Goal: Task Accomplishment & Management: Use online tool/utility

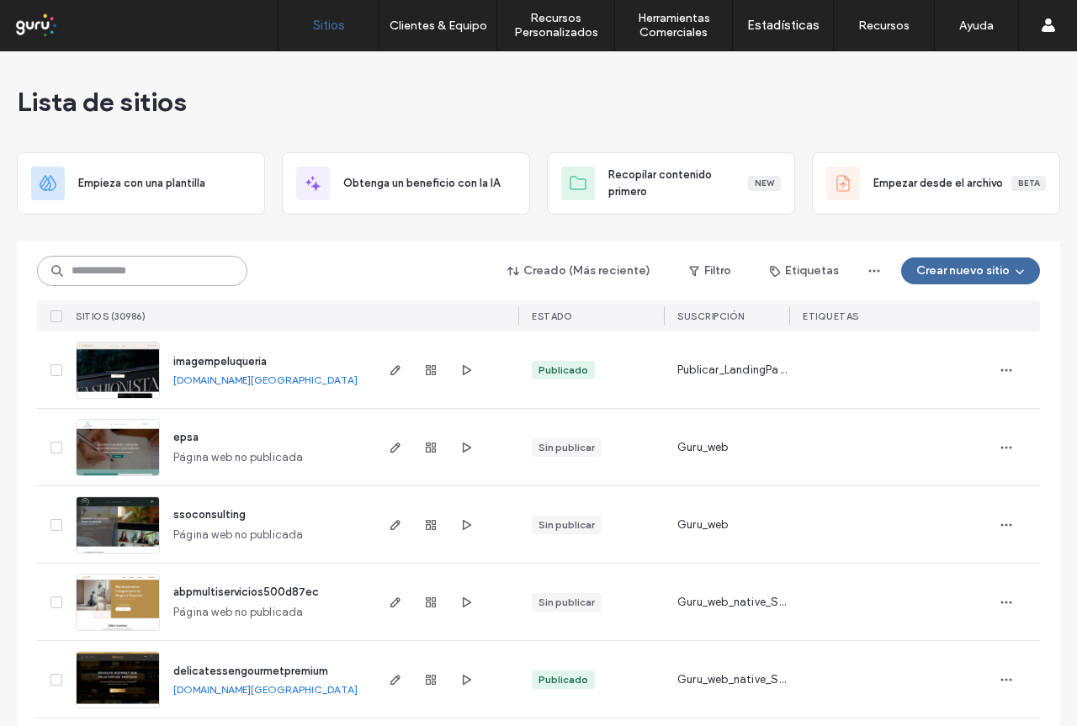
paste input "******"
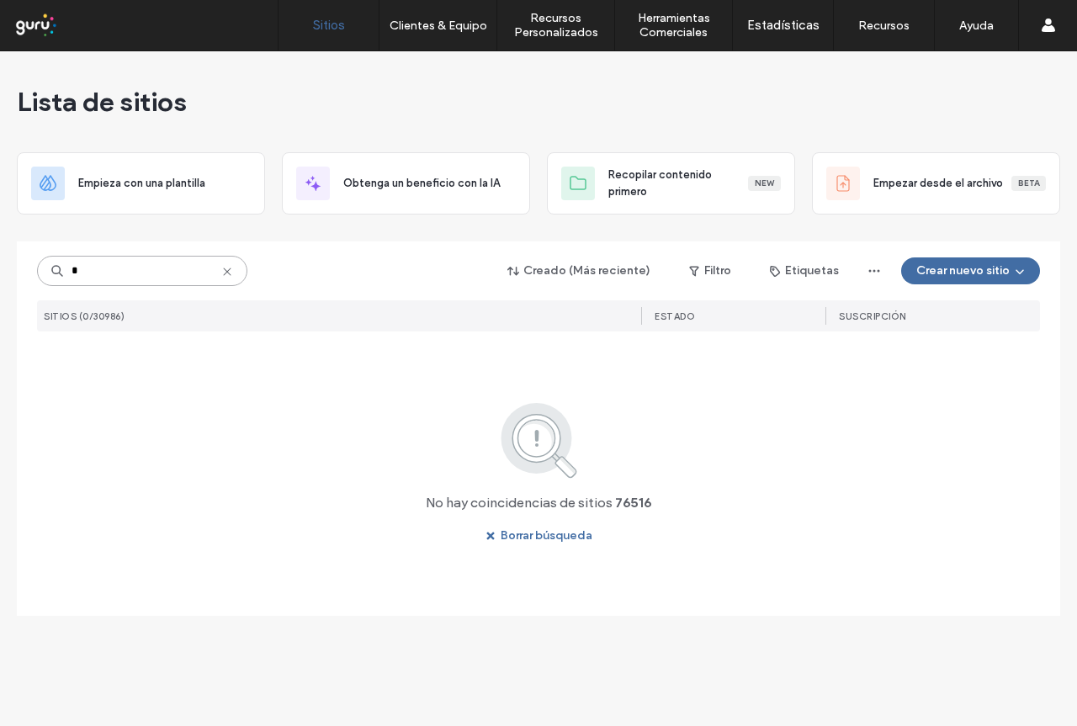
type input "*"
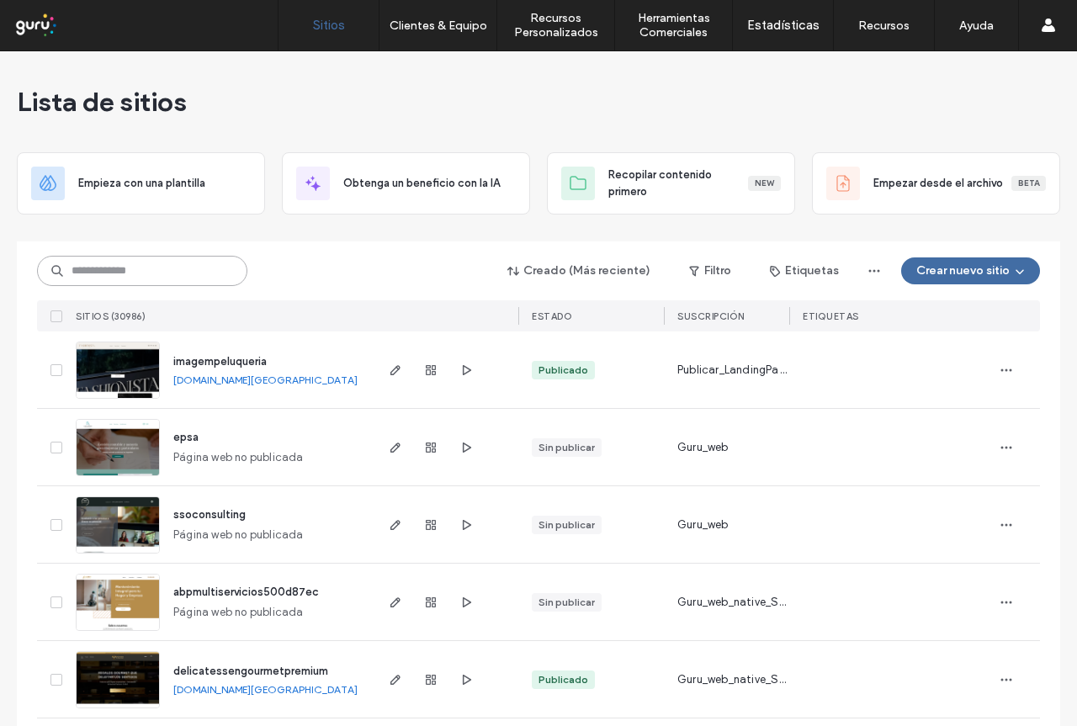
paste input "**********"
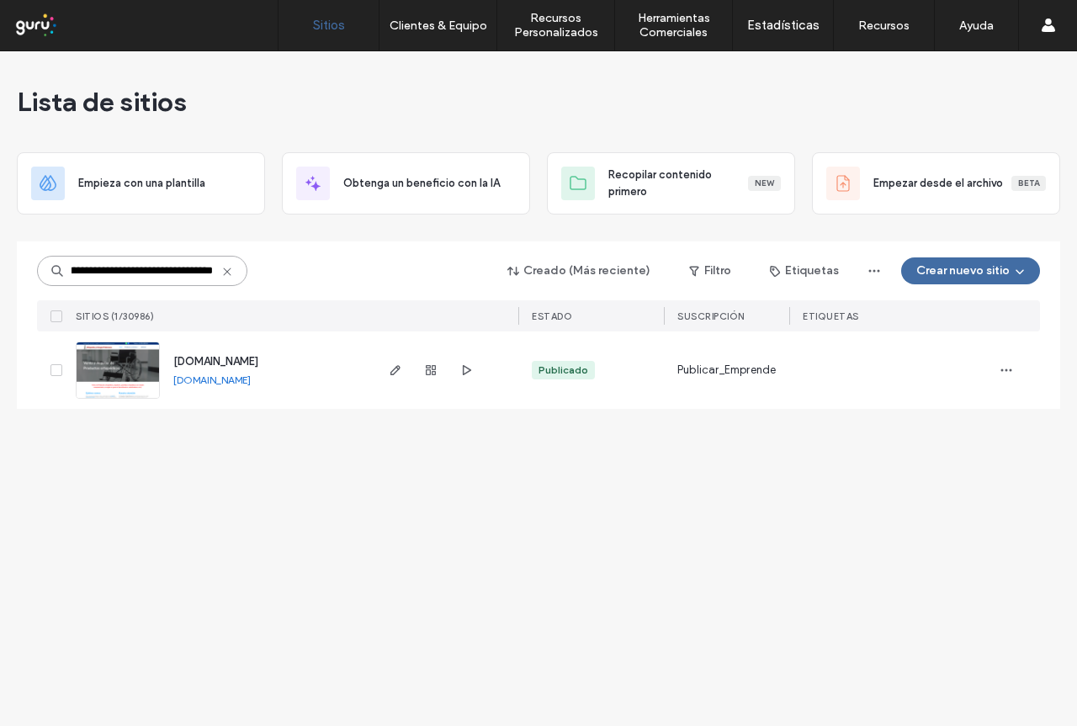
type input "**********"
click at [258, 358] on span "[DOMAIN_NAME]" at bounding box center [215, 361] width 85 height 13
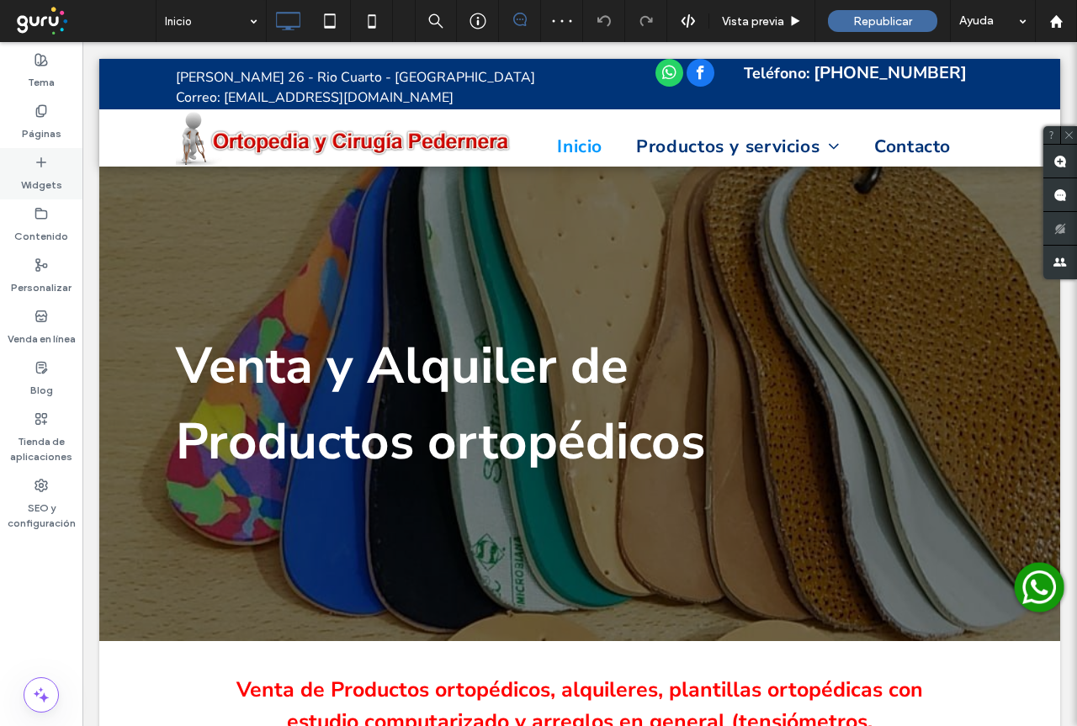
click at [43, 167] on icon at bounding box center [41, 162] width 13 height 13
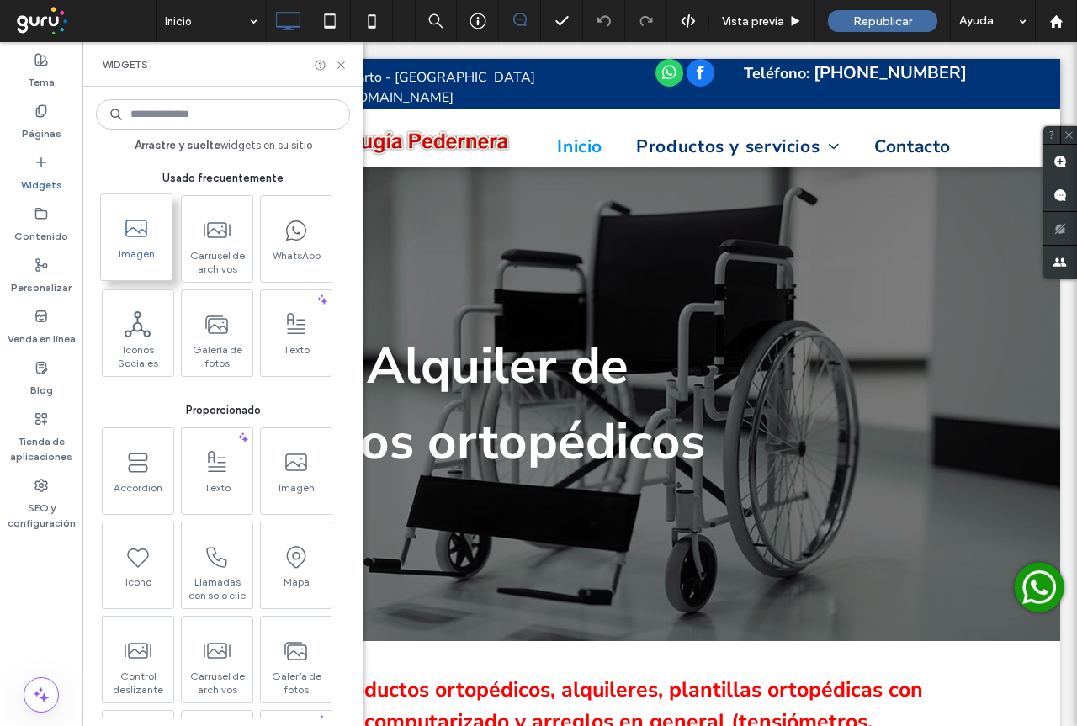
click at [139, 230] on icon at bounding box center [136, 228] width 27 height 27
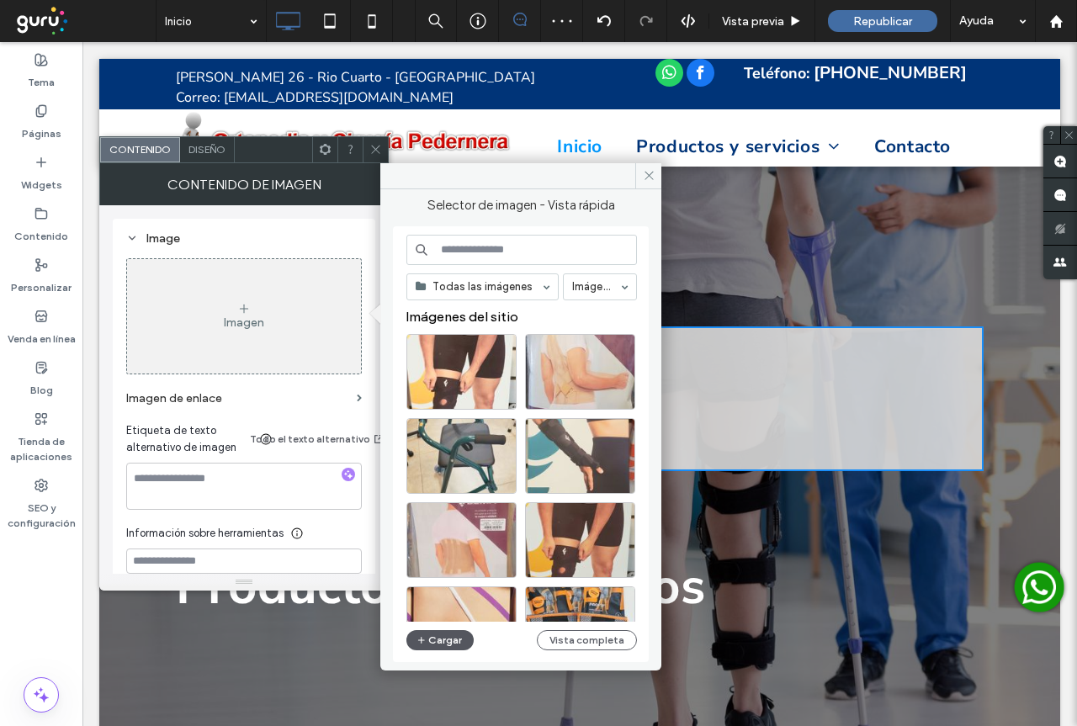
click at [448, 638] on button "Cargar" at bounding box center [439, 640] width 67 height 20
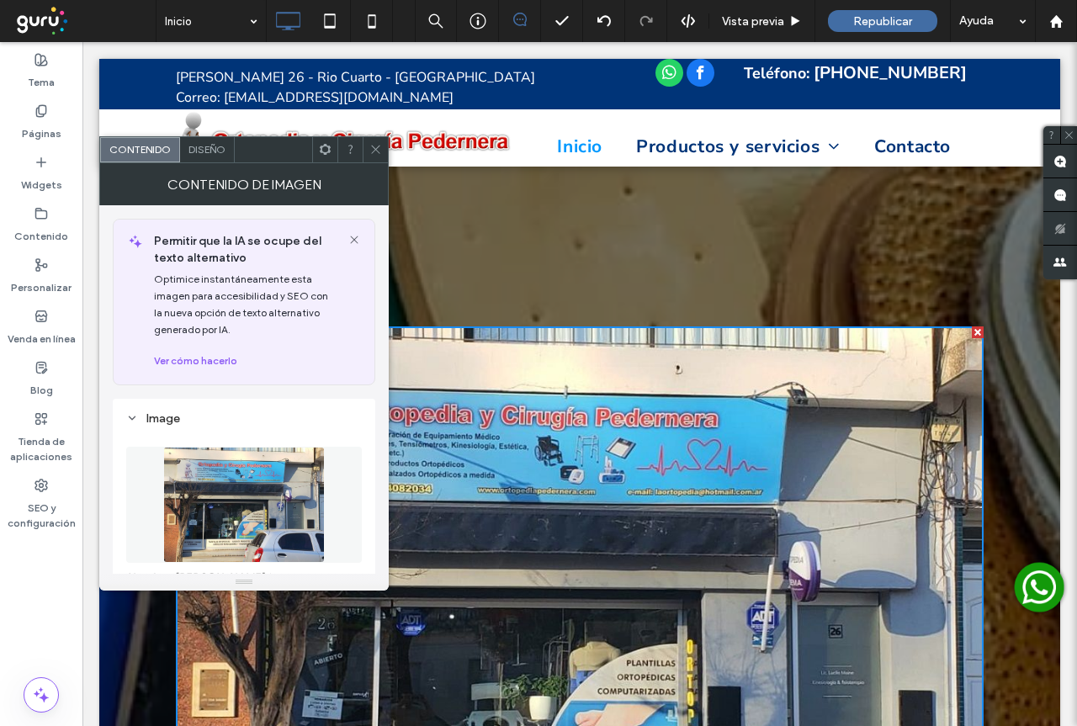
click at [380, 150] on icon at bounding box center [375, 149] width 13 height 13
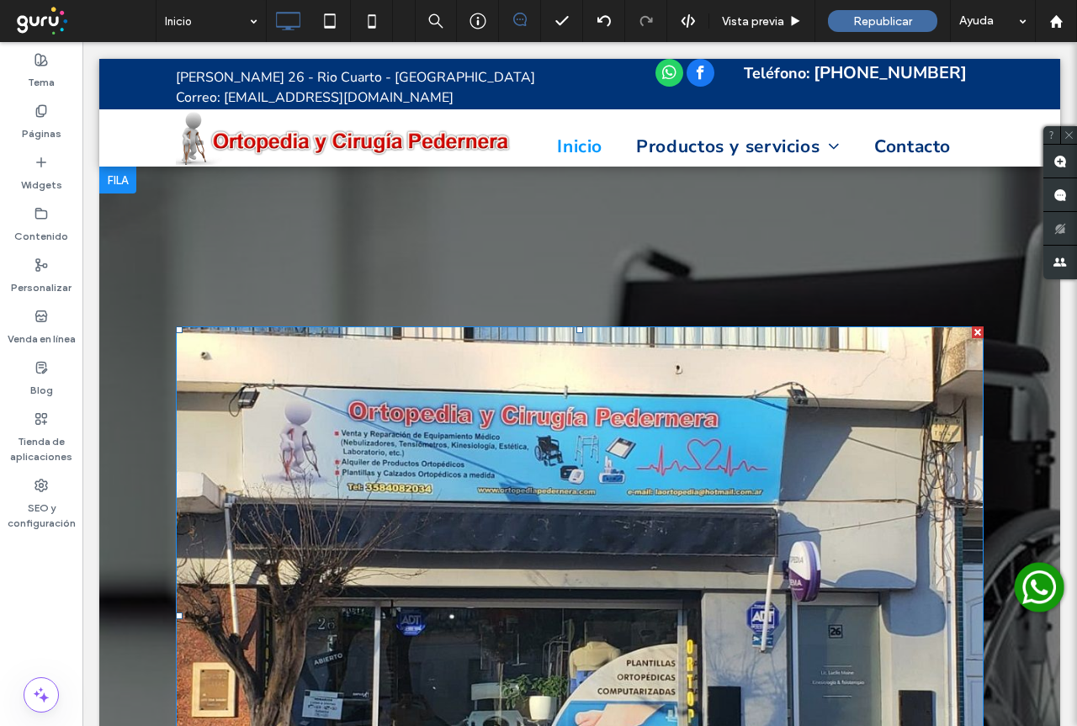
click at [972, 332] on div at bounding box center [978, 333] width 12 height 12
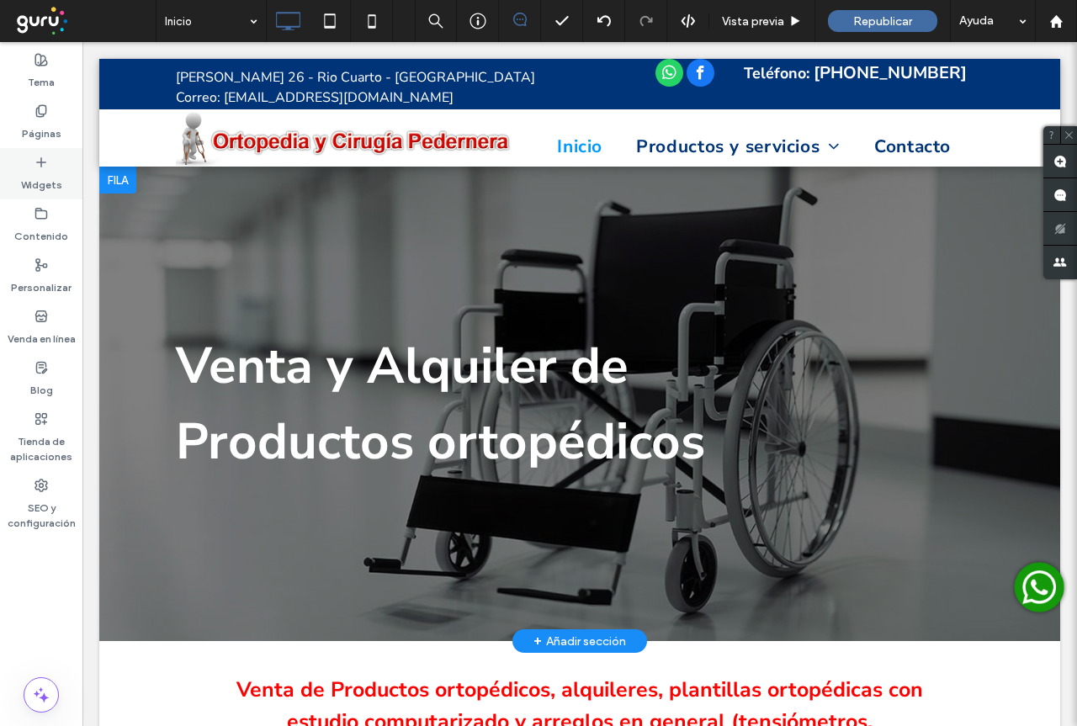
click at [36, 171] on label "Widgets" at bounding box center [41, 181] width 41 height 24
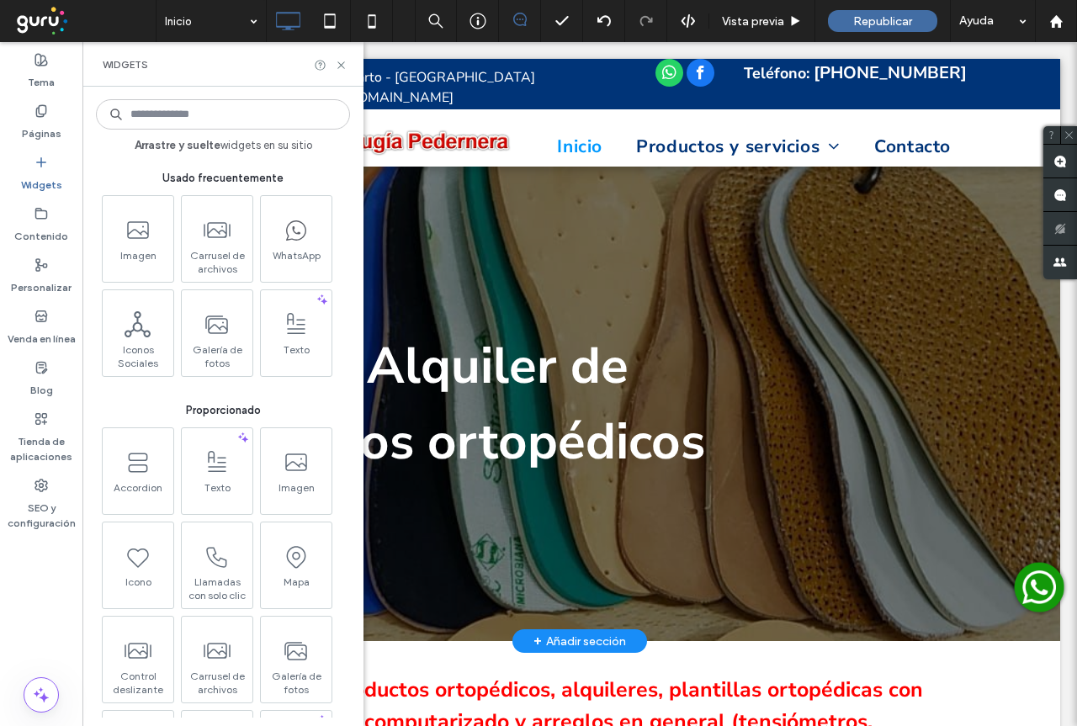
click at [136, 233] on icon at bounding box center [138, 230] width 27 height 27
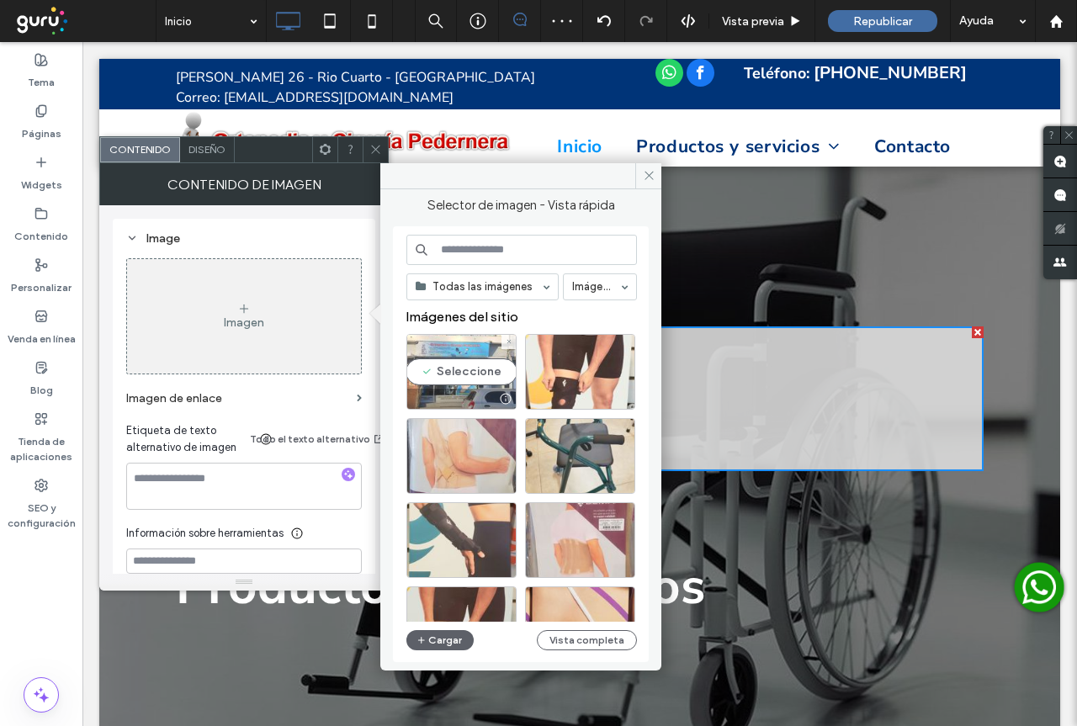
click at [486, 375] on div "Seleccione" at bounding box center [461, 372] width 110 height 76
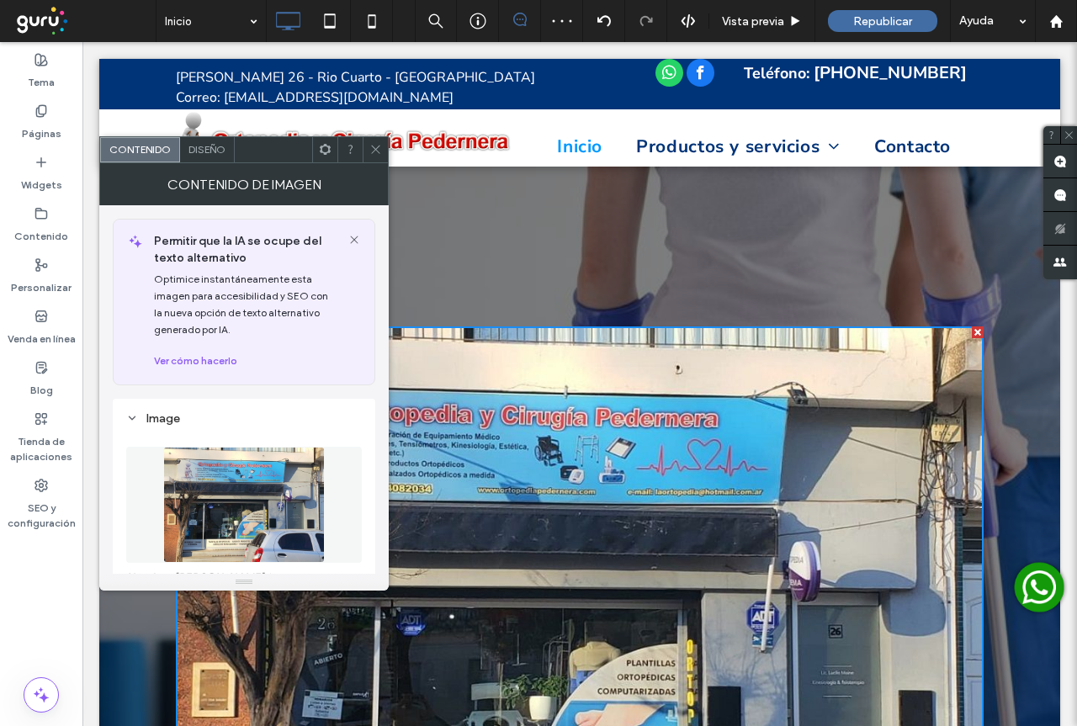
click at [379, 146] on use at bounding box center [375, 150] width 8 height 8
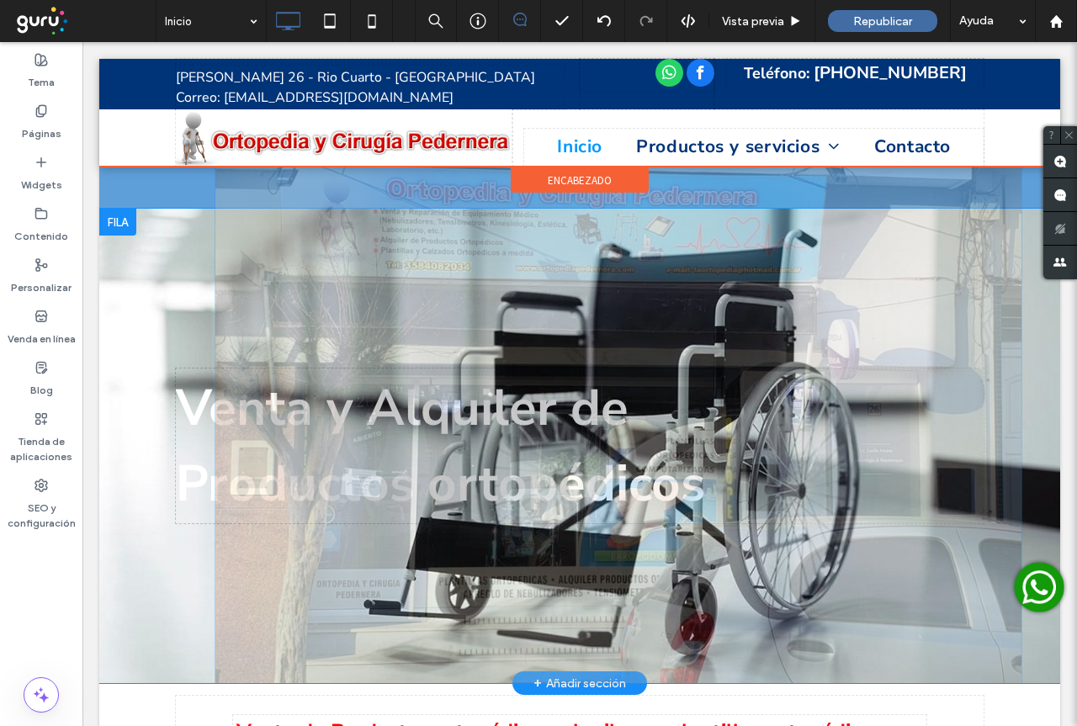
drag, startPoint x: 738, startPoint y: 498, endPoint x: 492, endPoint y: 276, distance: 331.3
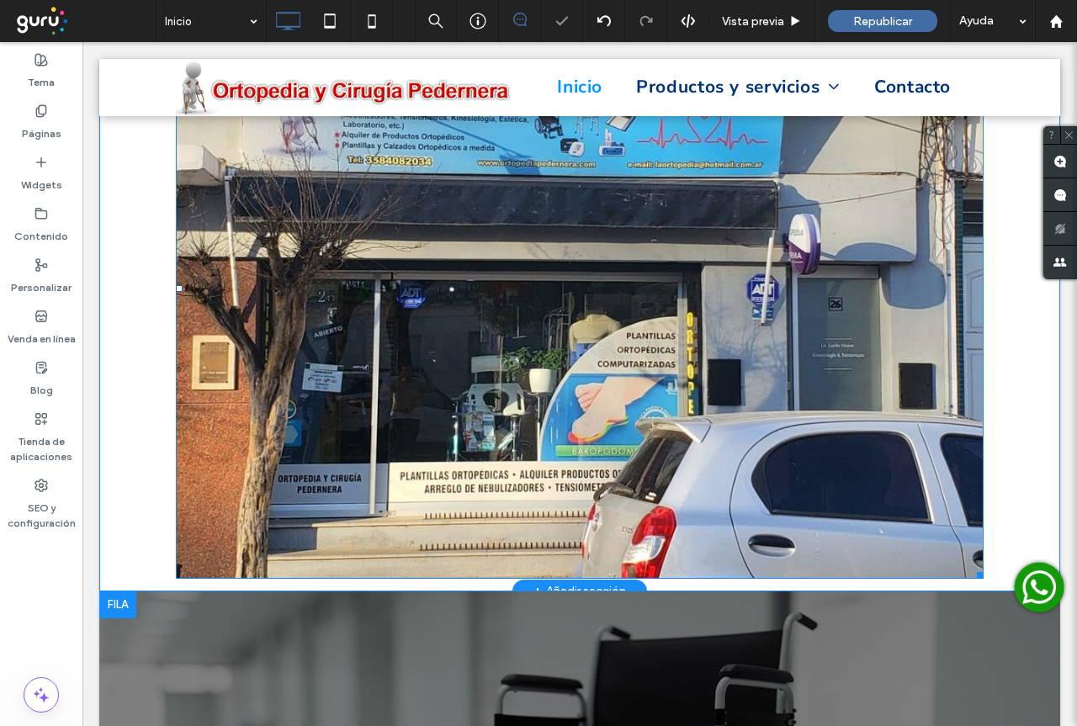
scroll to position [252, 0]
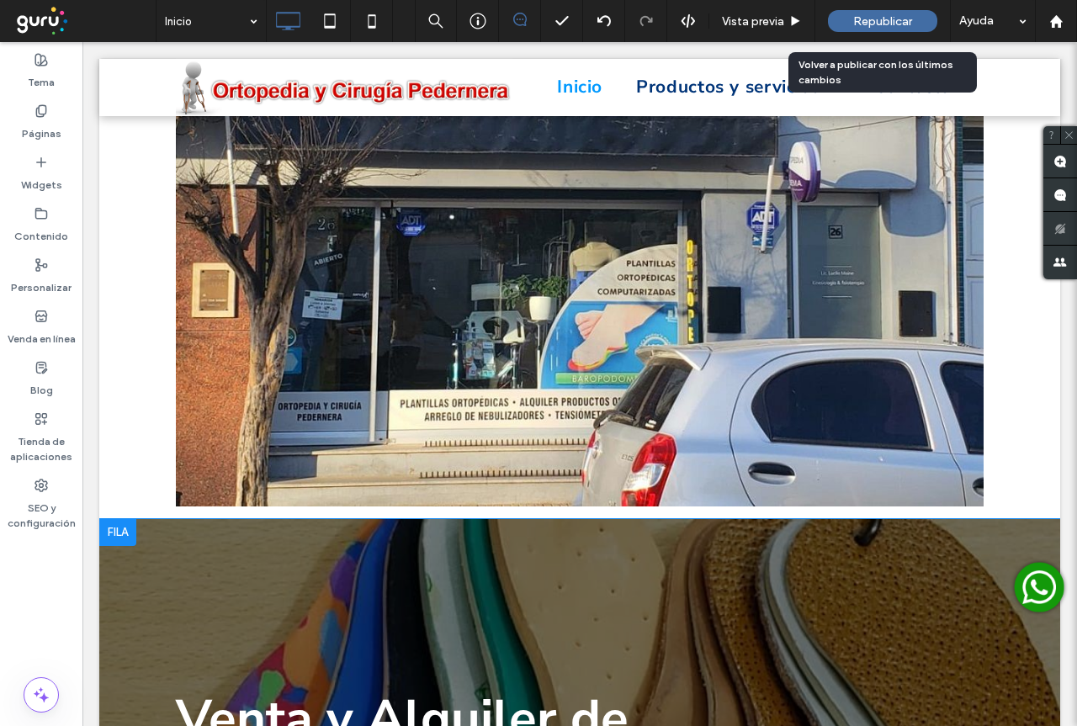
click at [874, 19] on span "Republicar" at bounding box center [882, 21] width 59 height 14
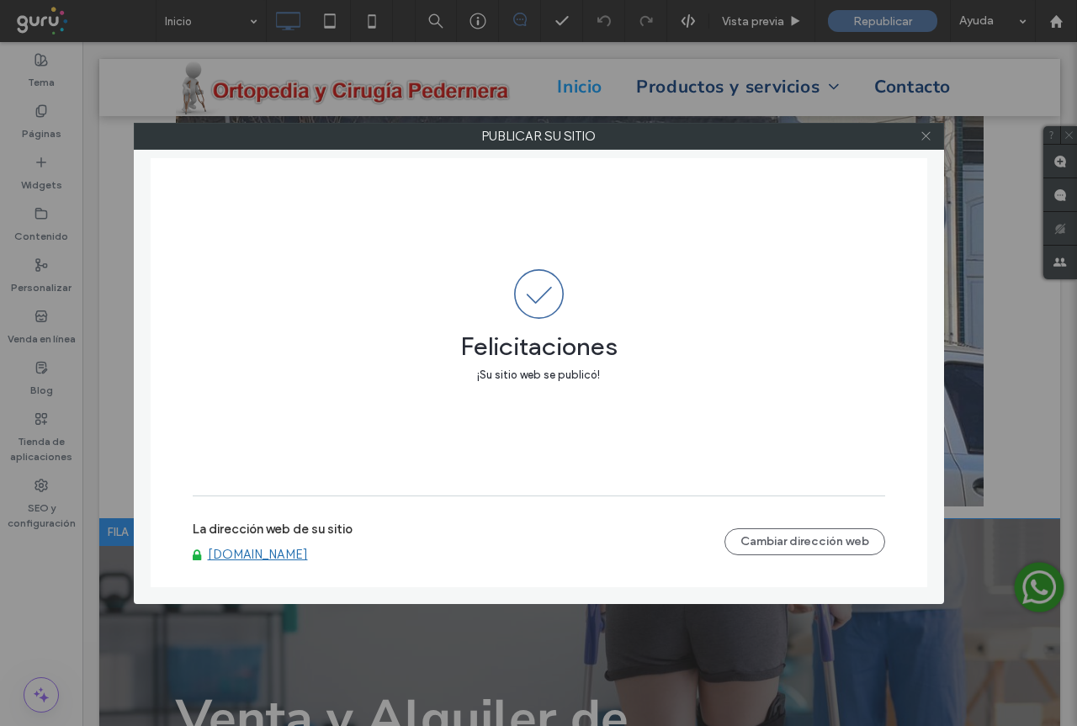
click at [930, 133] on icon at bounding box center [926, 136] width 13 height 13
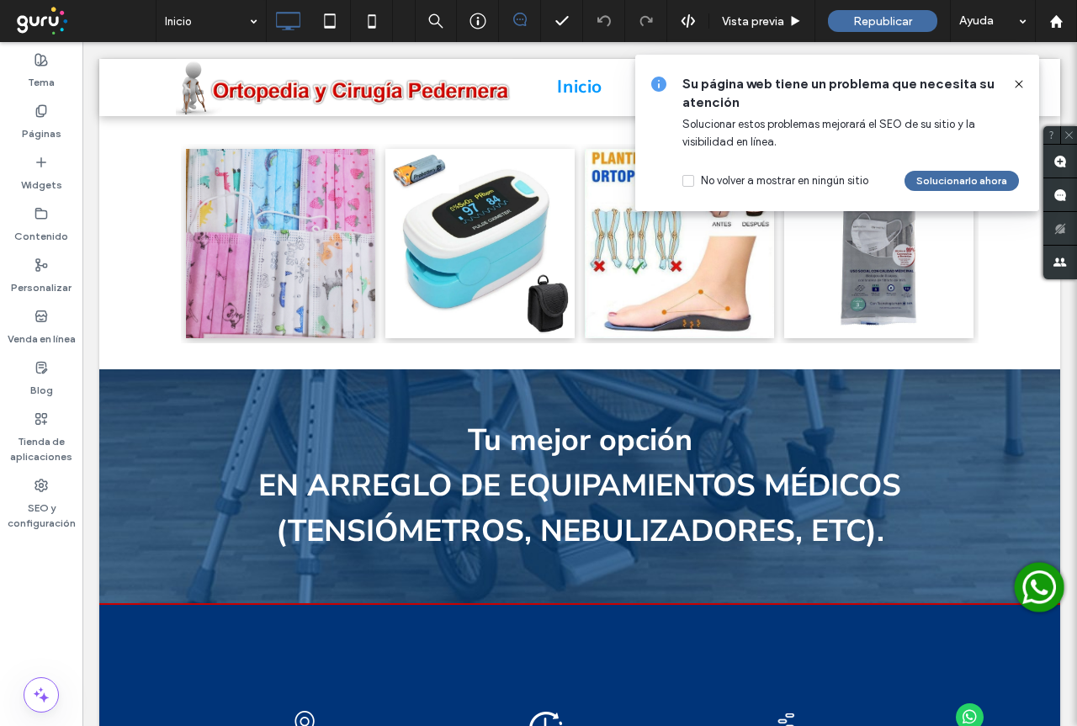
scroll to position [2331, 0]
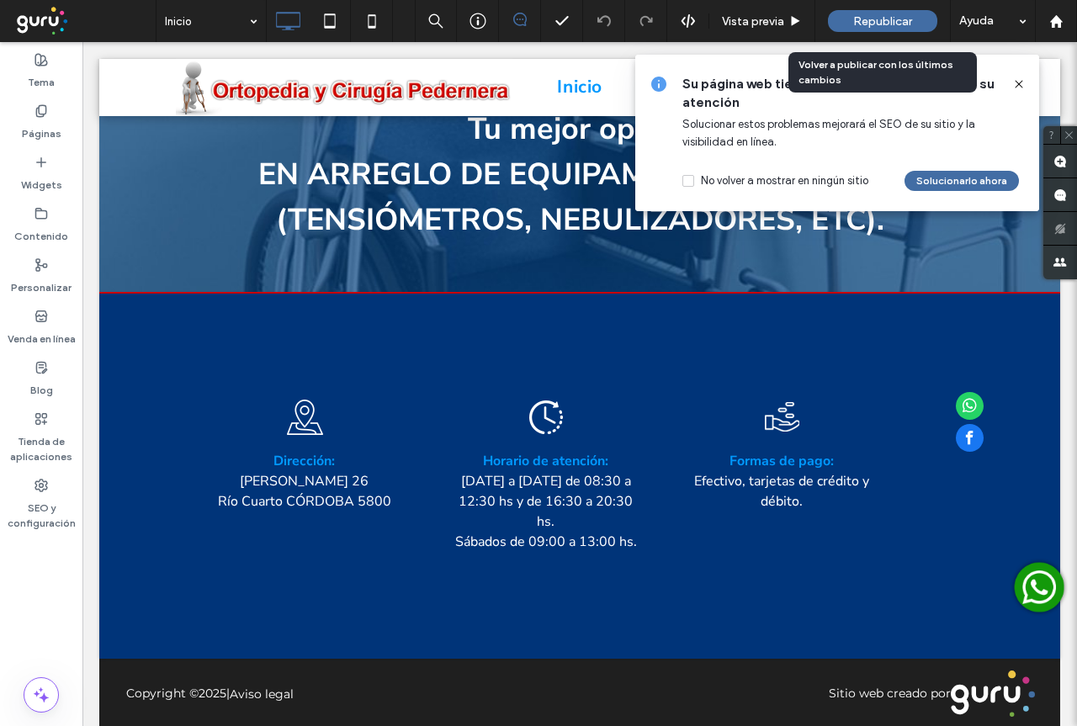
click at [870, 15] on span "Republicar" at bounding box center [882, 21] width 59 height 14
